Goal: Transaction & Acquisition: Purchase product/service

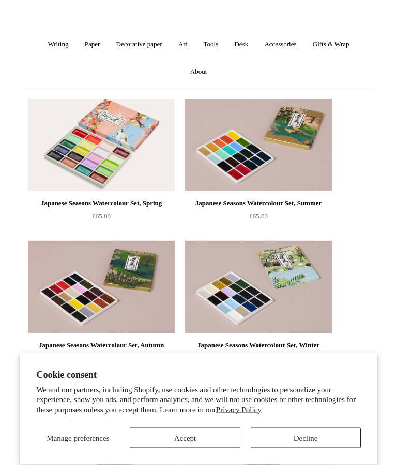
scroll to position [93, 0]
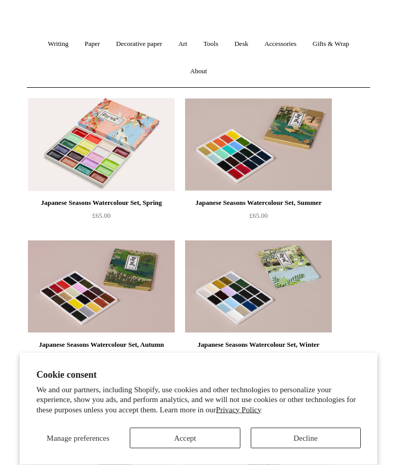
click at [305, 449] on button "Decline" at bounding box center [306, 438] width 110 height 21
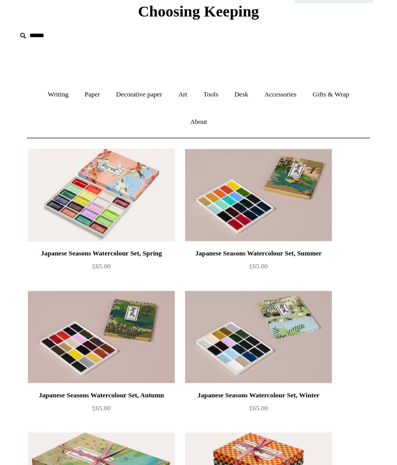
scroll to position [0, 0]
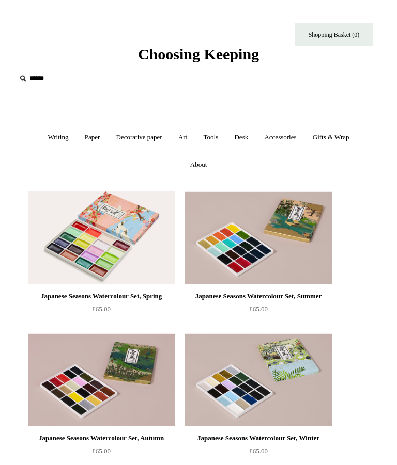
click at [112, 298] on div "Japanese Seasons Watercolour Set, Spring" at bounding box center [101, 296] width 142 height 12
click at [140, 137] on link "Decorative paper +" at bounding box center [139, 137] width 60 height 27
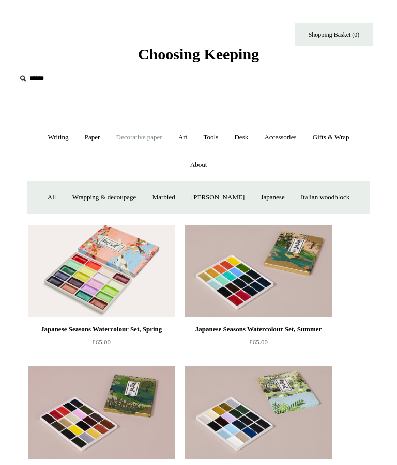
click at [292, 282] on img at bounding box center [258, 271] width 147 height 93
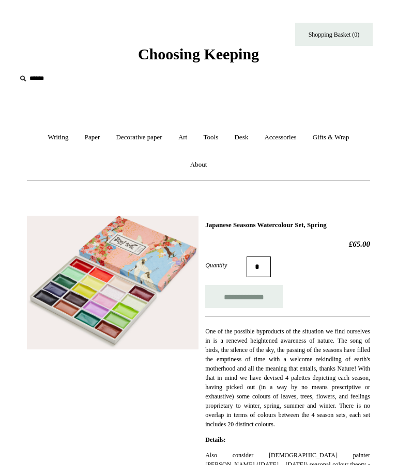
click at [36, 76] on input "text" at bounding box center [79, 78] width 127 height 19
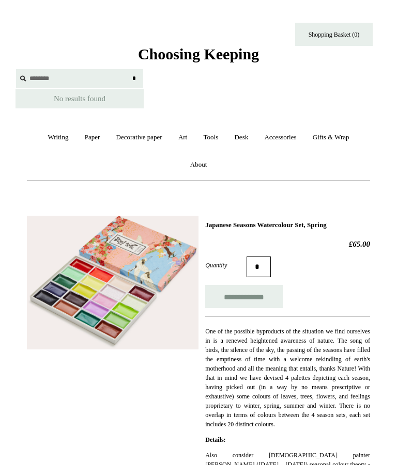
type input "********"
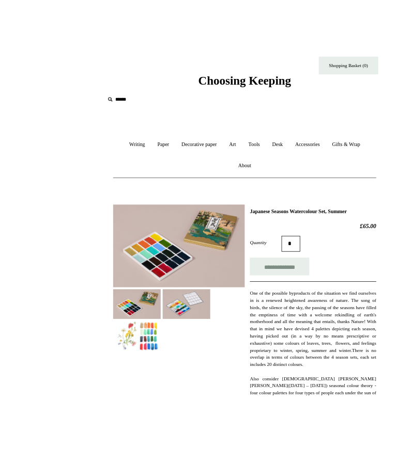
scroll to position [74, 0]
